Goal: Task Accomplishment & Management: Use online tool/utility

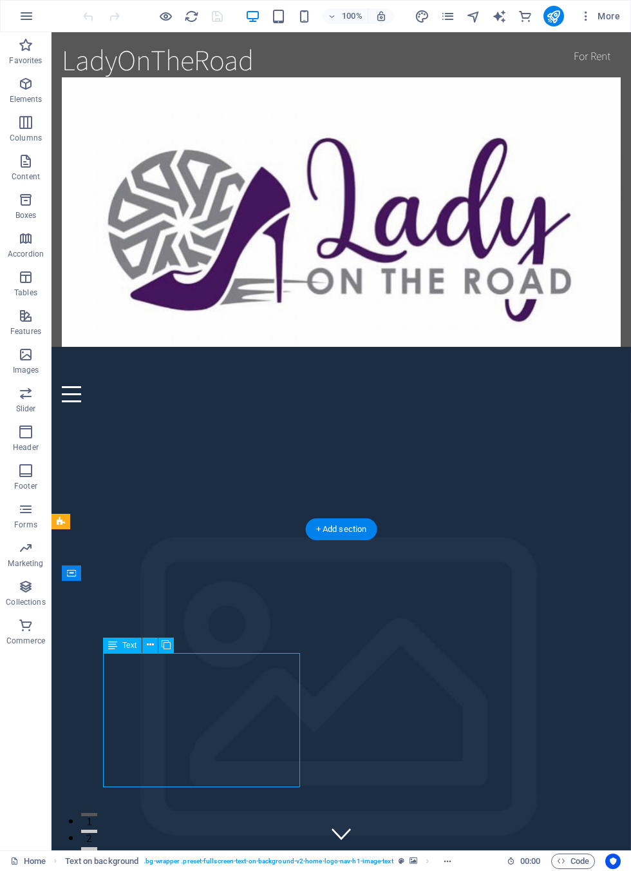
click at [157, 631] on icon at bounding box center [160, 635] width 7 height 14
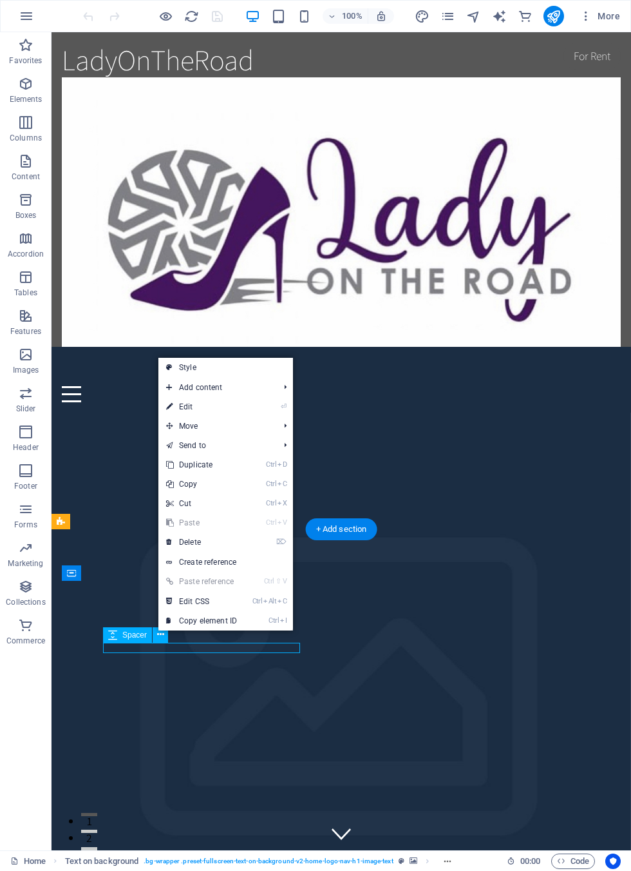
click at [244, 406] on link "⏎ Edit" at bounding box center [202, 406] width 86 height 19
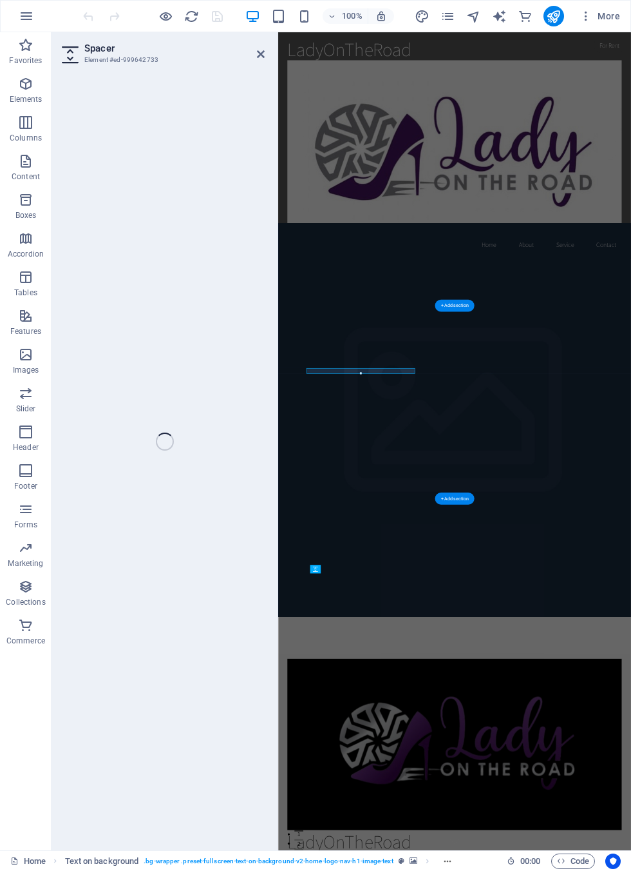
select select "px"
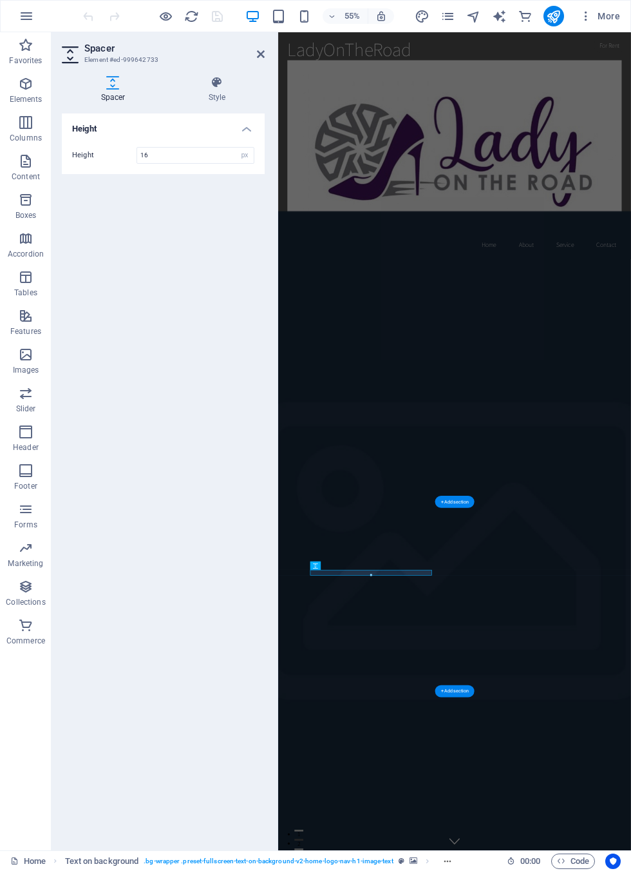
click at [180, 162] on input "16" at bounding box center [195, 155] width 117 height 15
click at [249, 135] on h4 "Height" at bounding box center [163, 124] width 203 height 23
click at [256, 63] on header "Spacer Element #ed-999642733" at bounding box center [163, 49] width 203 height 34
click at [258, 58] on icon at bounding box center [261, 54] width 8 height 10
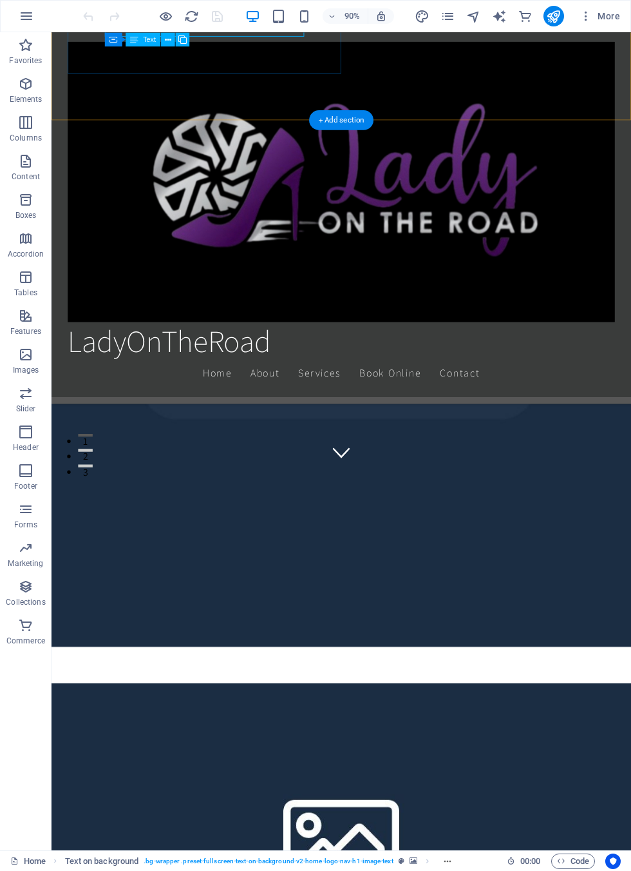
scroll to position [704, 0]
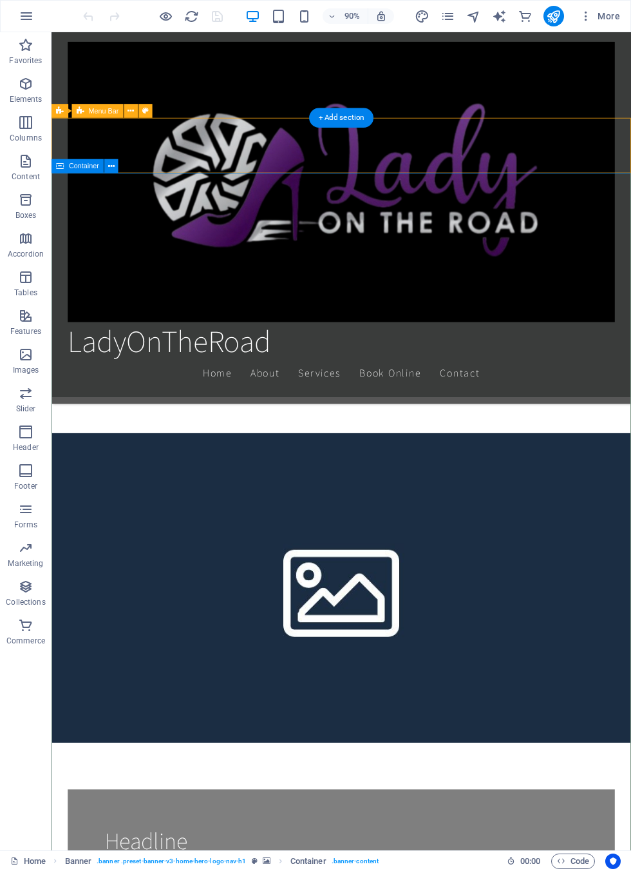
click at [79, 168] on span "Container" at bounding box center [84, 165] width 30 height 7
click at [132, 113] on icon at bounding box center [131, 110] width 6 height 12
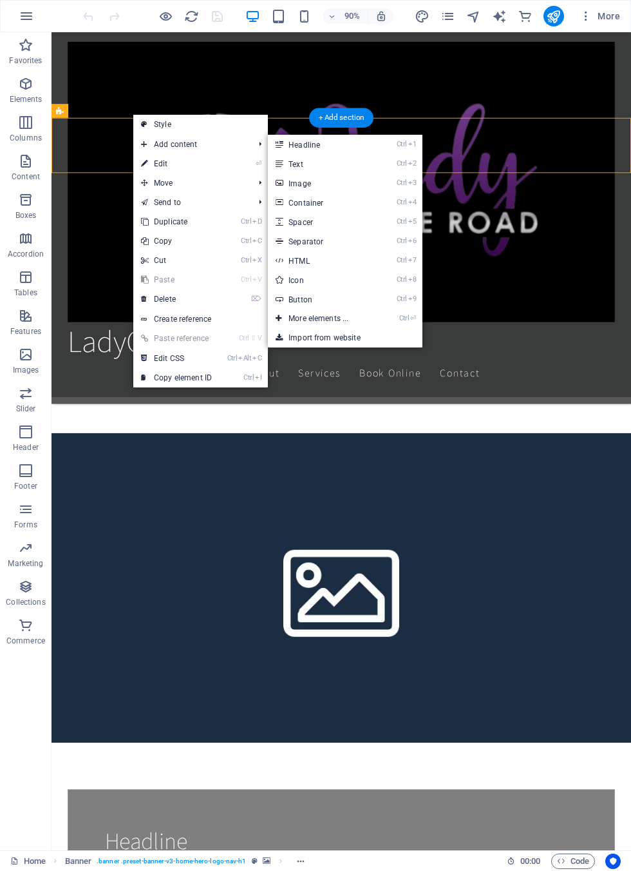
click at [368, 169] on link "Ctrl 2 Text" at bounding box center [321, 163] width 106 height 19
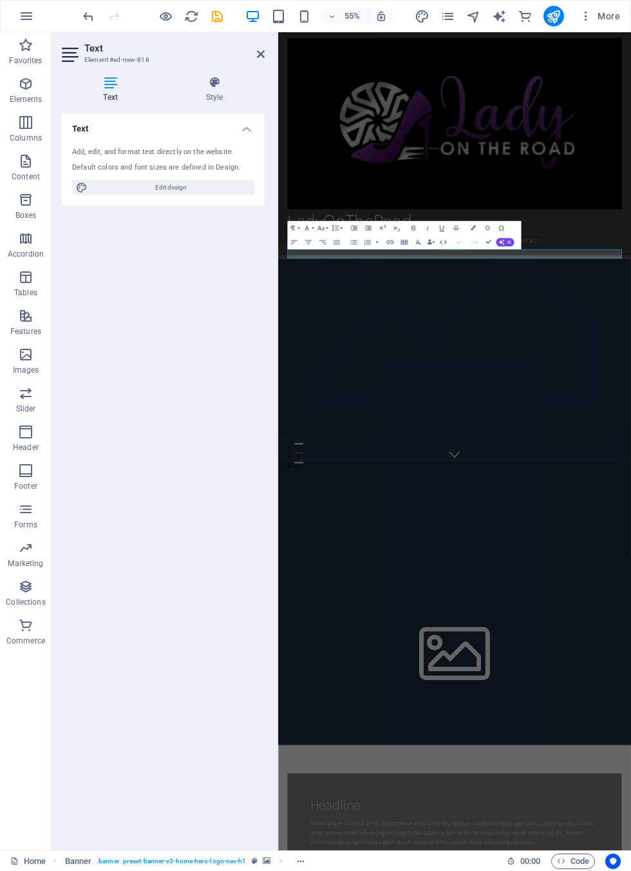
click at [195, 187] on span "Edit design" at bounding box center [171, 187] width 159 height 15
select select "rem"
select select "200"
select select "px"
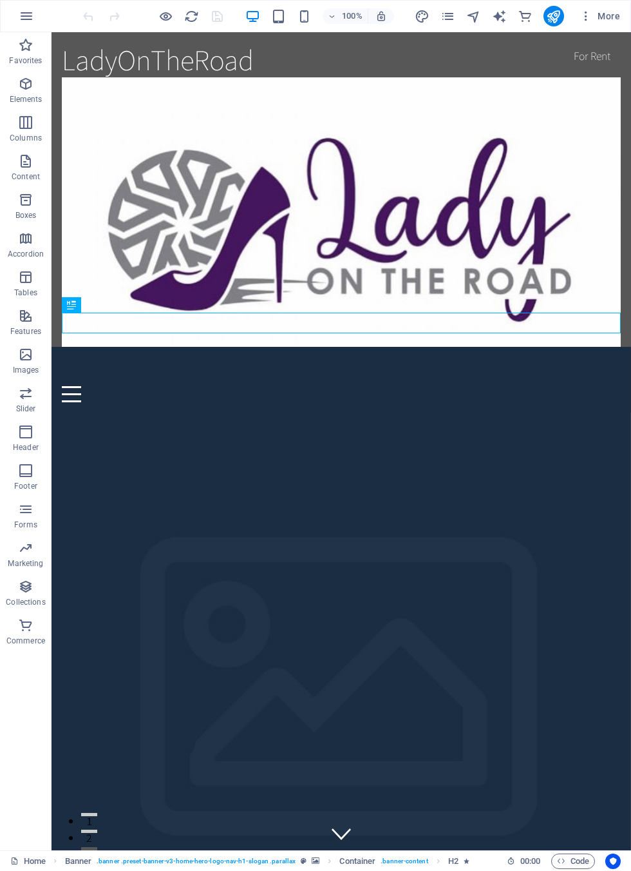
click at [23, 23] on icon "button" at bounding box center [26, 15] width 15 height 15
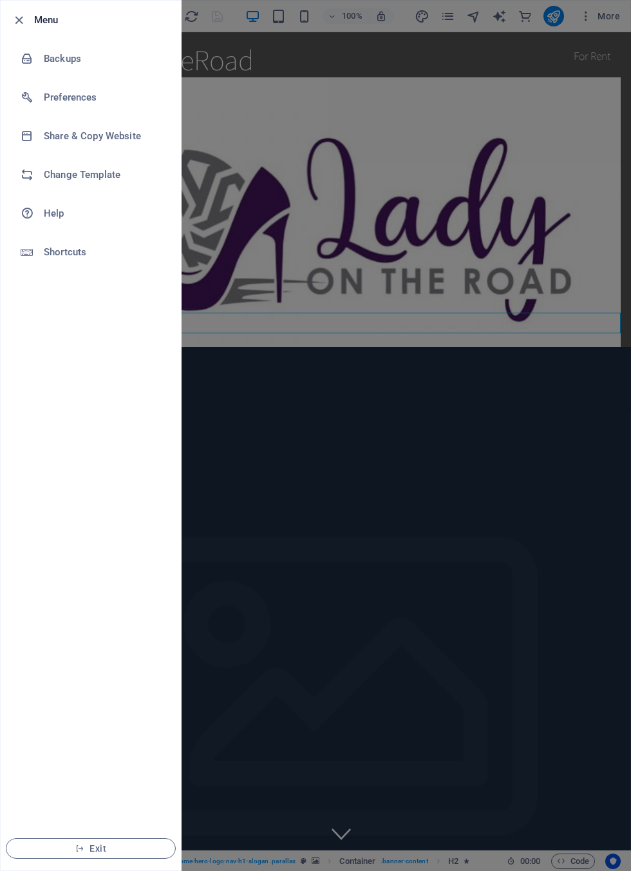
click at [352, 250] on div at bounding box center [315, 435] width 631 height 871
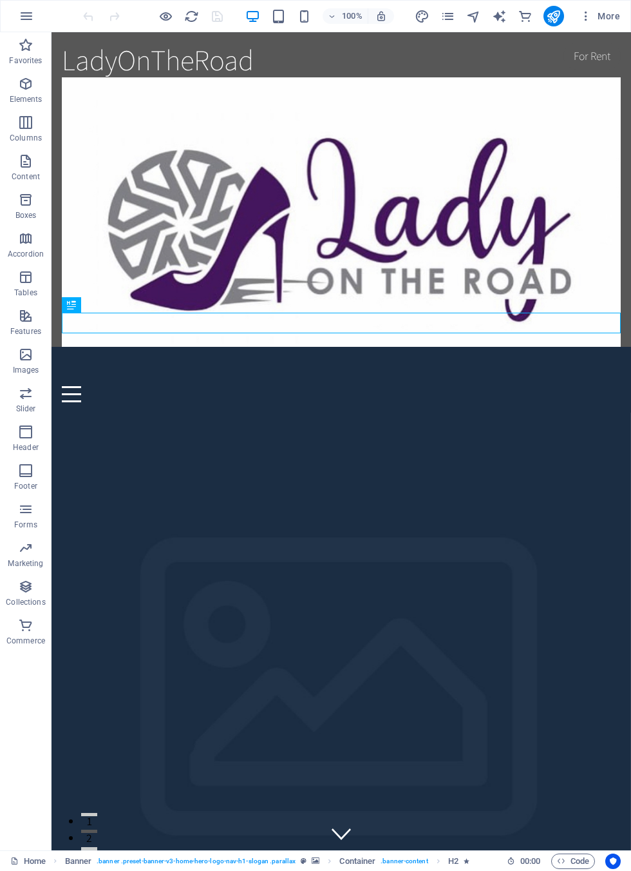
click at [36, 475] on span "Footer" at bounding box center [26, 478] width 52 height 31
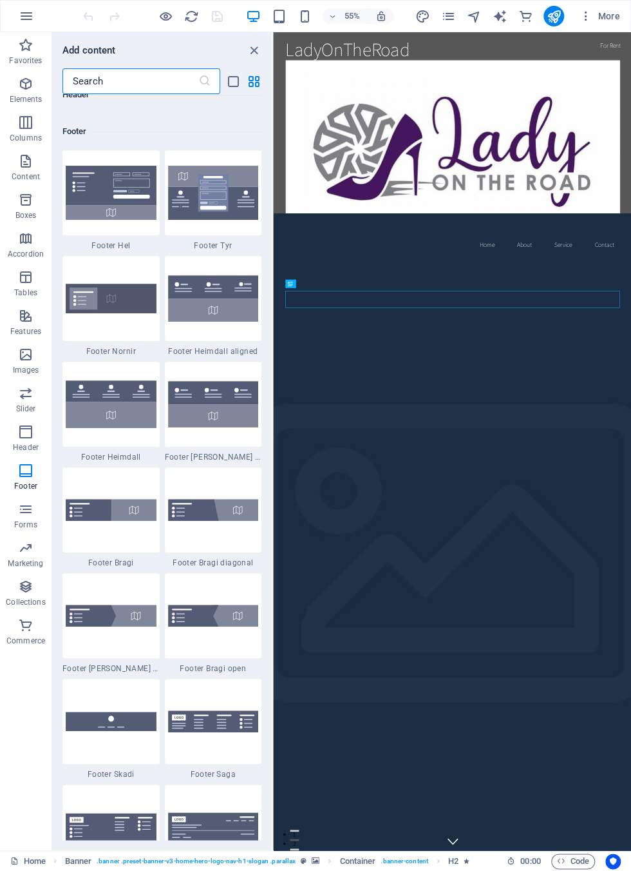
scroll to position [8531, 0]
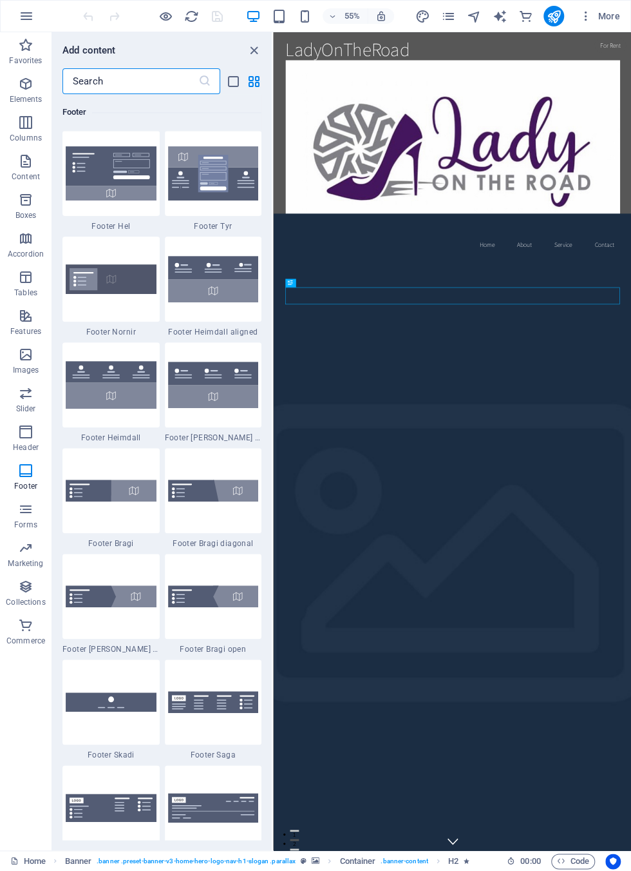
click at [119, 295] on div at bounding box center [111, 278] width 97 height 85
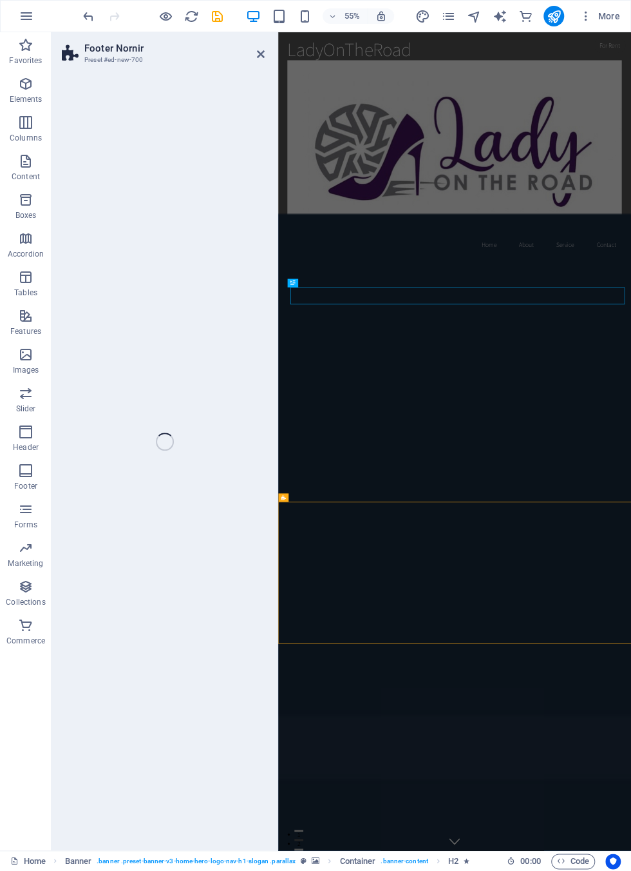
click at [120, 294] on div "Footer Nornir Preset #ed-new-700 Drag here to replace the existing content. Pre…" at bounding box center [342, 441] width 580 height 818
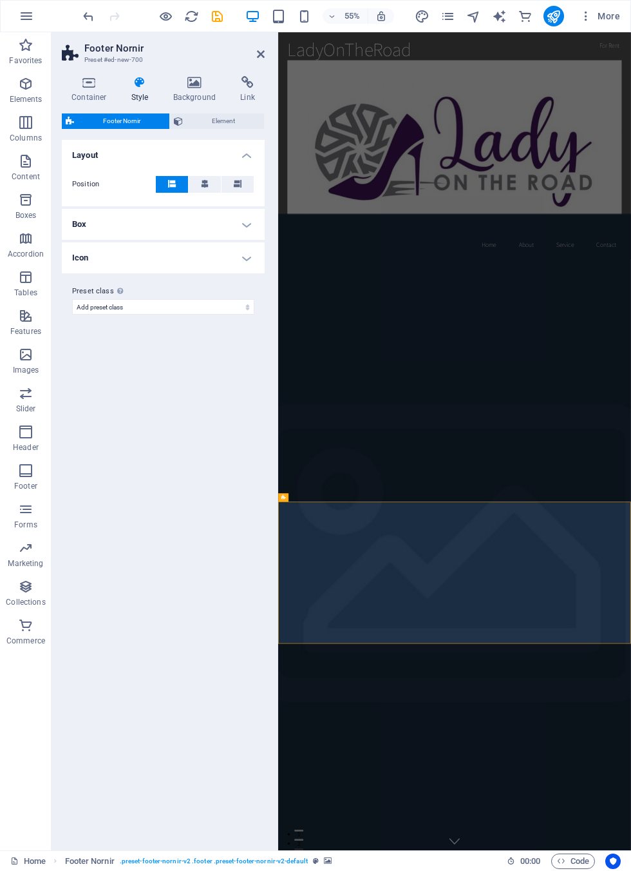
click at [244, 226] on h4 "Box" at bounding box center [163, 224] width 203 height 31
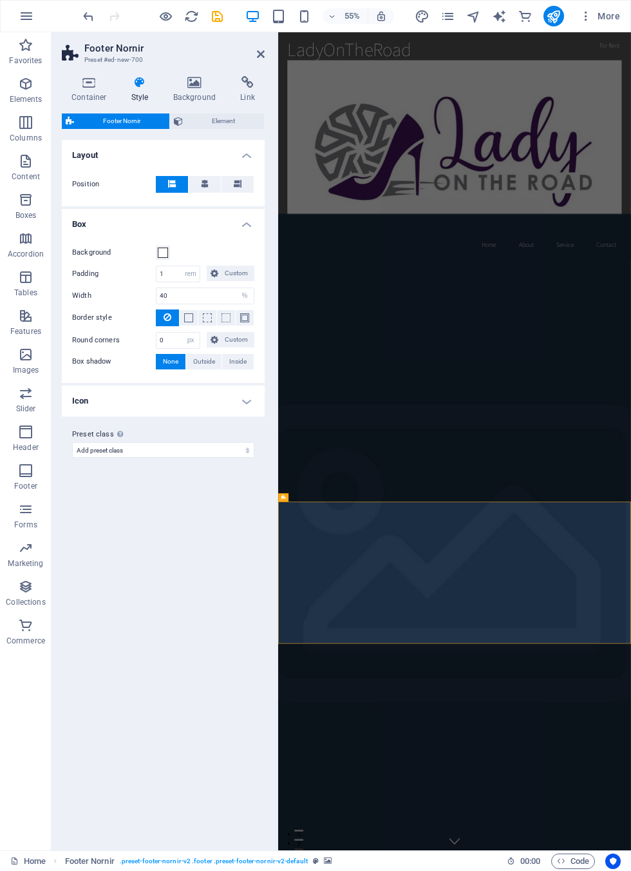
click at [246, 232] on div "Background Padding 1 px rem % vh vw Custom Custom 1 px rem % vh vw 1 px rem % v…" at bounding box center [163, 307] width 208 height 151
click at [196, 96] on h4 "Background" at bounding box center [198, 89] width 68 height 27
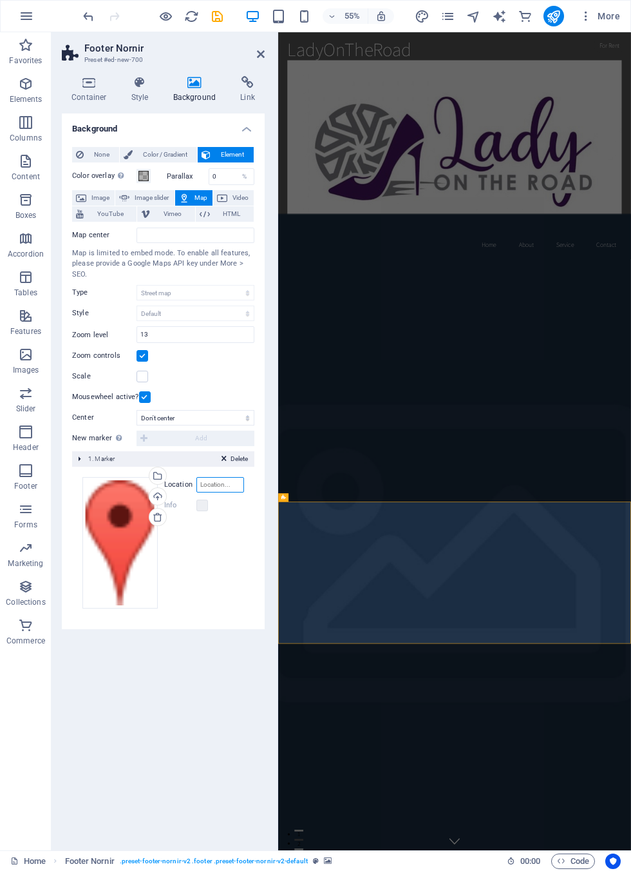
click at [221, 486] on input "Location" at bounding box center [221, 484] width 48 height 15
type input "n"
type input "New Cairo"
click at [208, 507] on label at bounding box center [203, 505] width 12 height 12
click at [222, 419] on select "Don't center Center markers Center and zoom markers" at bounding box center [196, 417] width 118 height 15
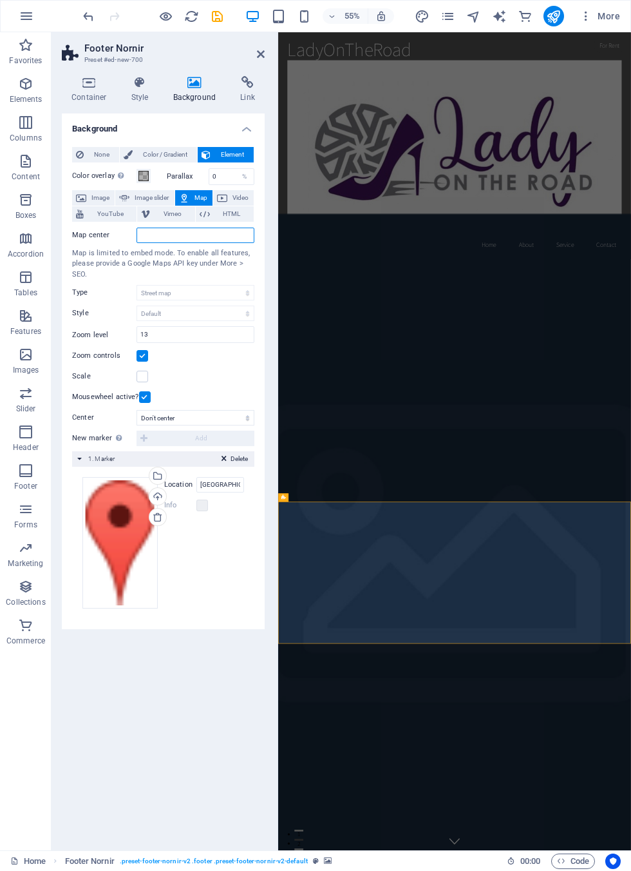
click at [200, 238] on input "Map center" at bounding box center [196, 234] width 118 height 15
click at [253, 65] on header "Footer Nornir Preset #ed-new-700" at bounding box center [163, 49] width 203 height 34
click at [264, 51] on icon at bounding box center [261, 54] width 8 height 10
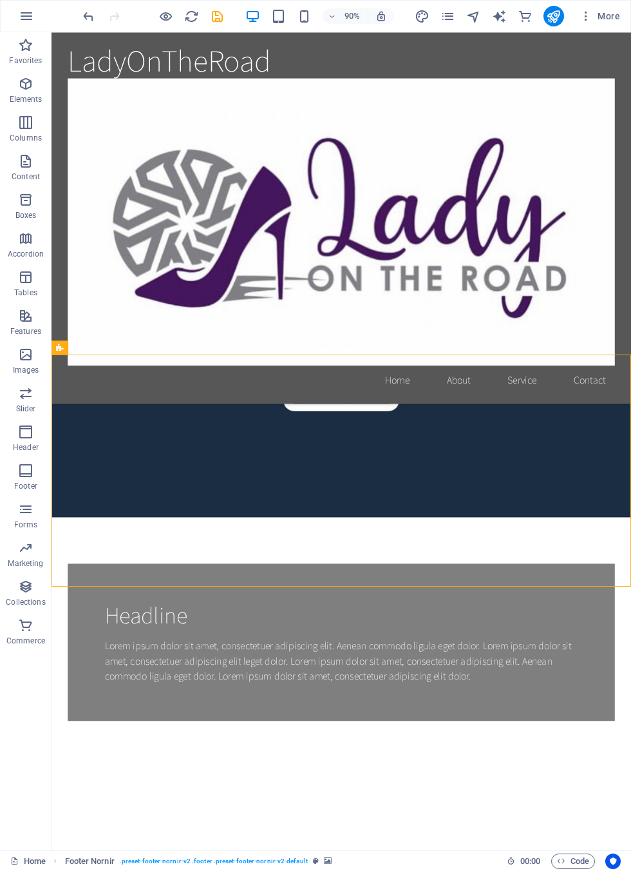
scroll to position [-48, 0]
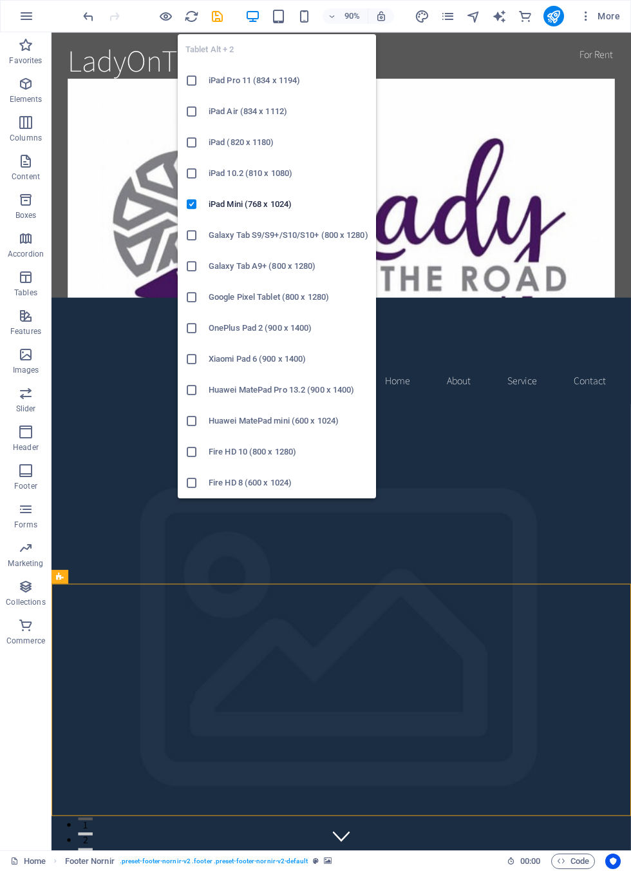
click at [308, 215] on li "iPad Mini (768 x 1024)" at bounding box center [277, 204] width 198 height 31
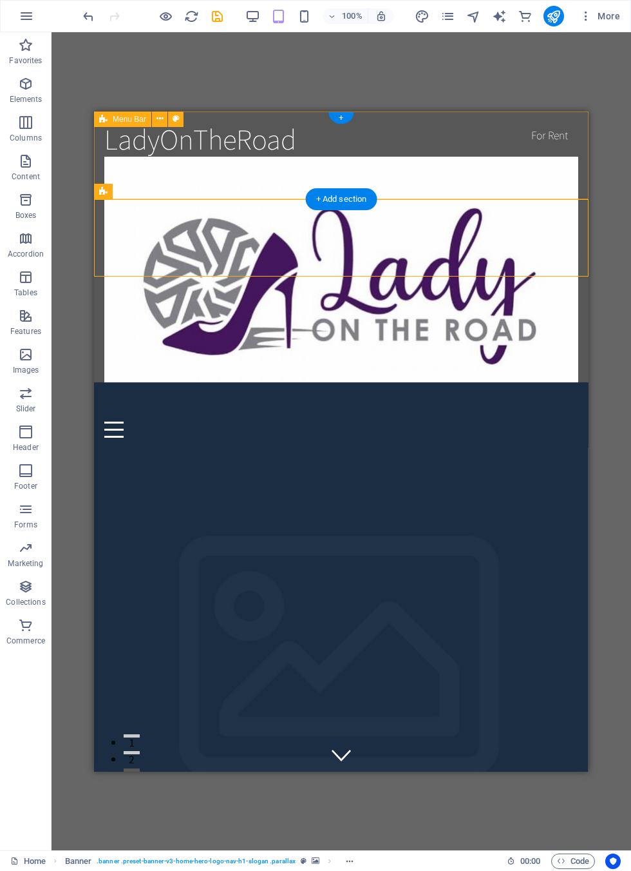
click at [342, 116] on div "+" at bounding box center [341, 118] width 25 height 12
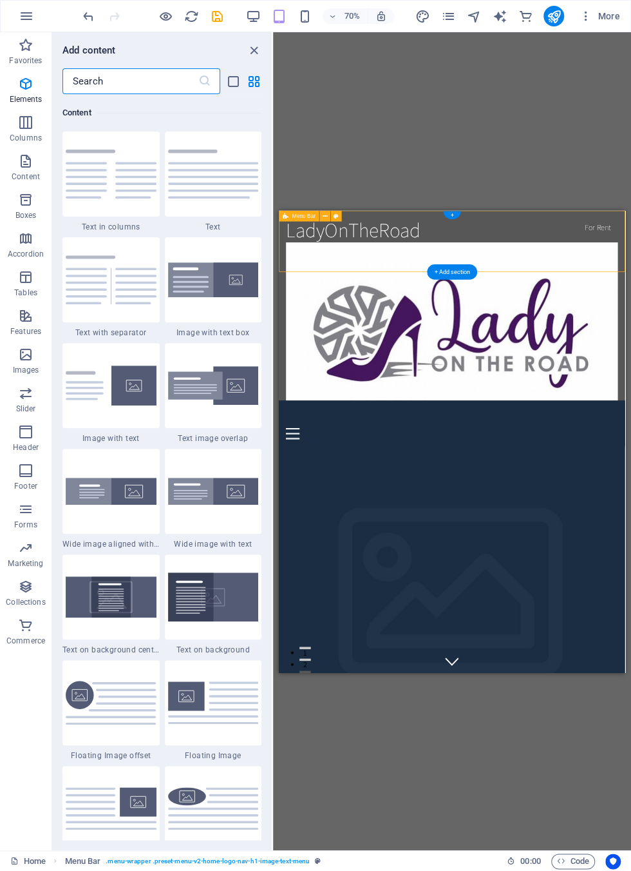
scroll to position [2255, 0]
click at [260, 43] on icon "close panel" at bounding box center [254, 50] width 15 height 15
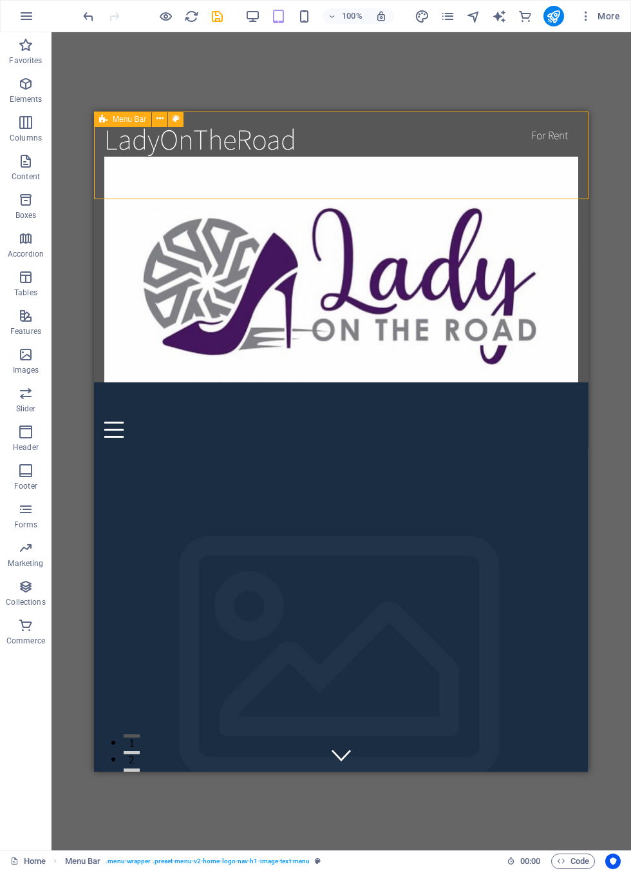
click at [254, 59] on div "Drag here to replace the existing content. Press “Ctrl” if you want to create a…" at bounding box center [342, 441] width 580 height 818
